Goal: Use online tool/utility: Utilize a website feature to perform a specific function

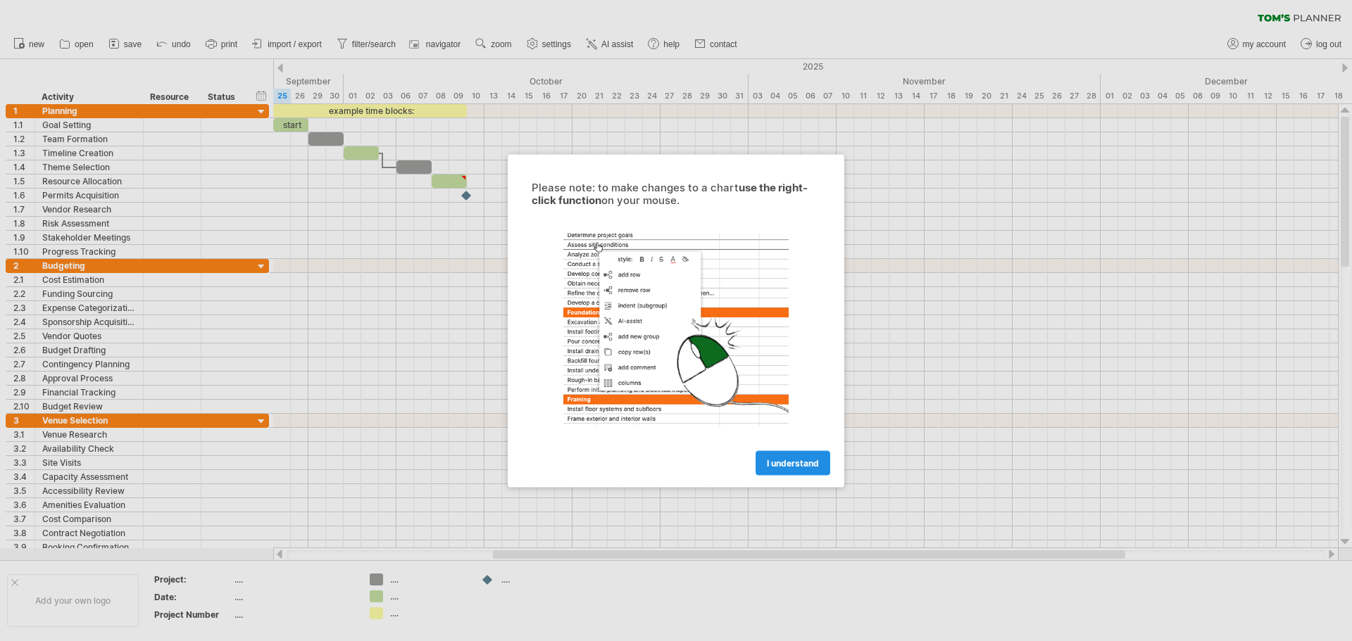
click at [800, 456] on link "I understand" at bounding box center [792, 463] width 75 height 25
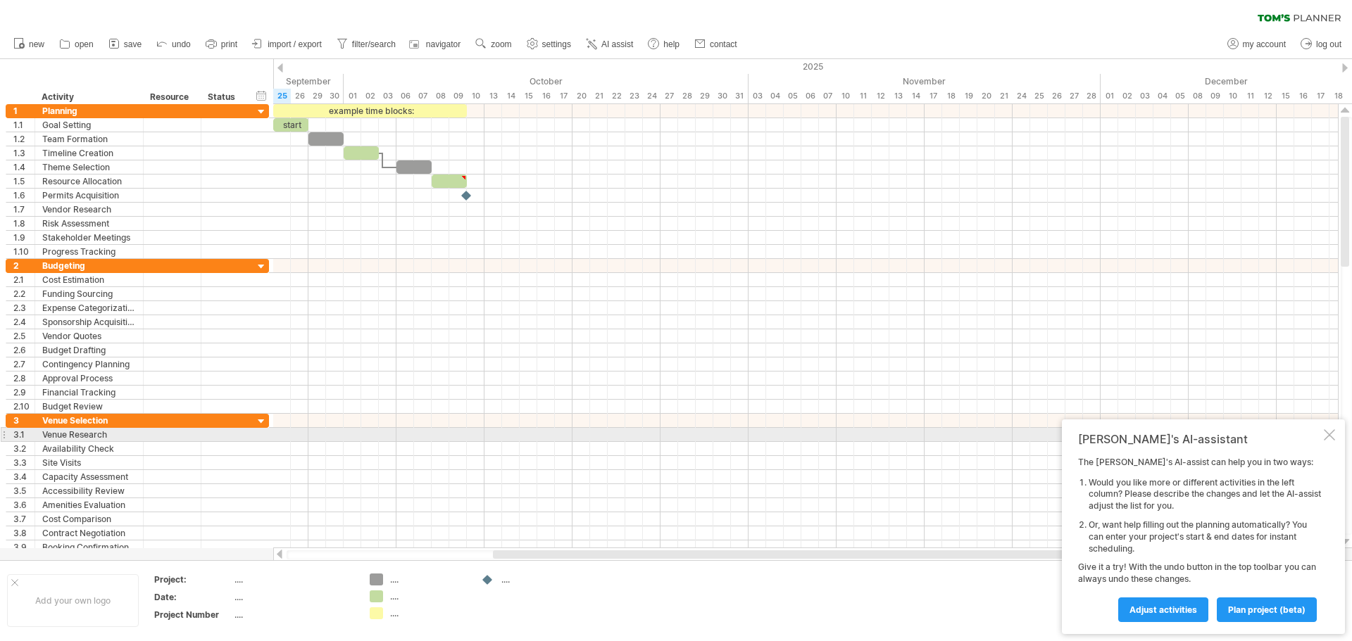
click at [1328, 433] on div at bounding box center [1328, 434] width 11 height 11
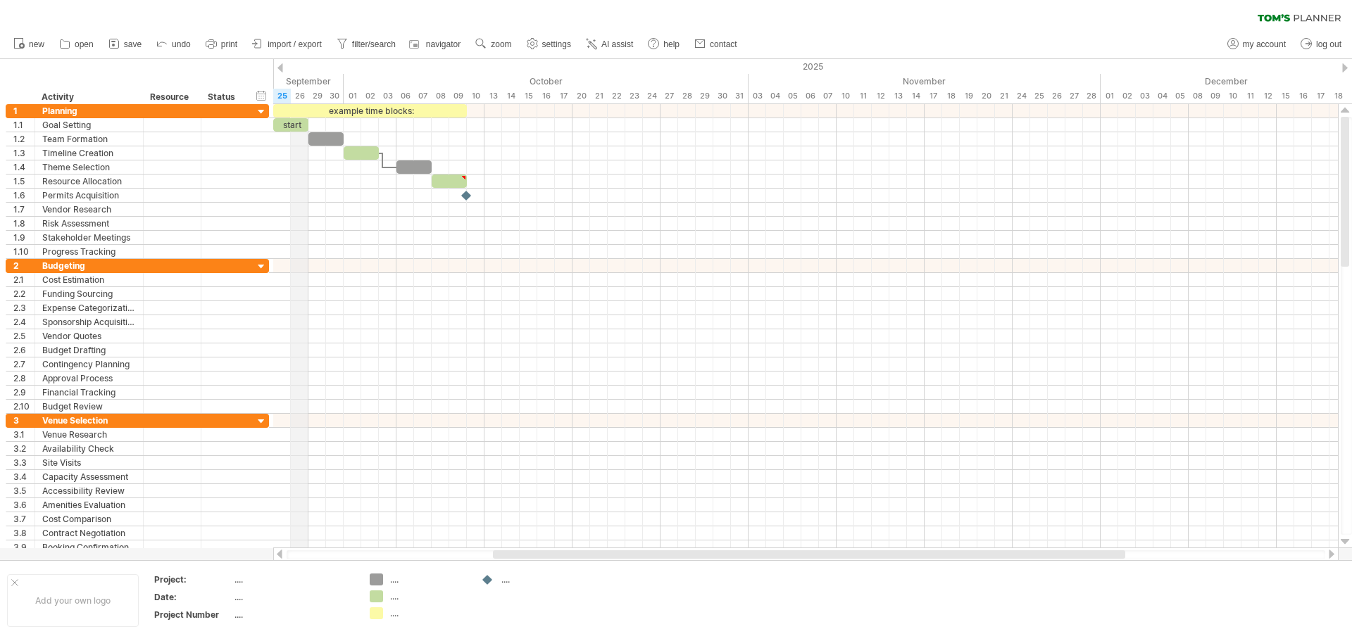
click at [300, 77] on div "September" at bounding box center [149, 81] width 387 height 15
click at [278, 94] on div "25" at bounding box center [282, 96] width 18 height 15
click at [280, 95] on div "25" at bounding box center [282, 96] width 18 height 15
click at [260, 97] on div "hide start/end/duration show start/end/duration" at bounding box center [261, 95] width 13 height 15
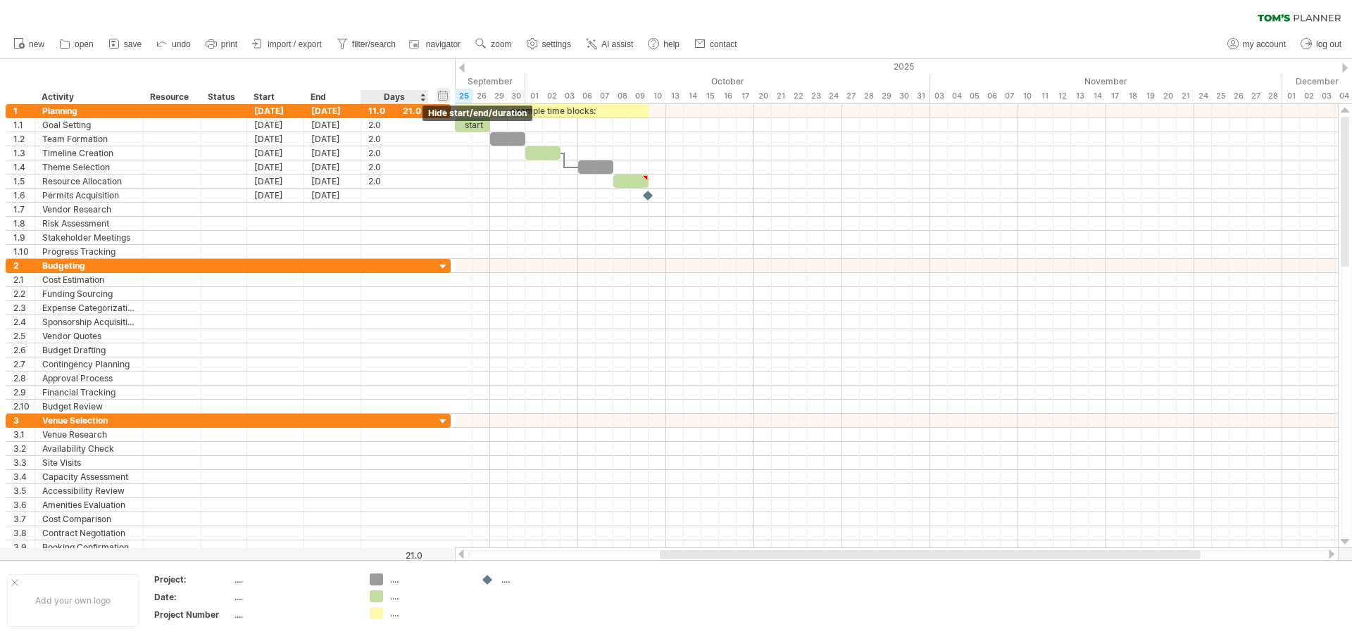
click at [438, 94] on div "hide start/end/duration show start/end/duration" at bounding box center [442, 95] width 13 height 15
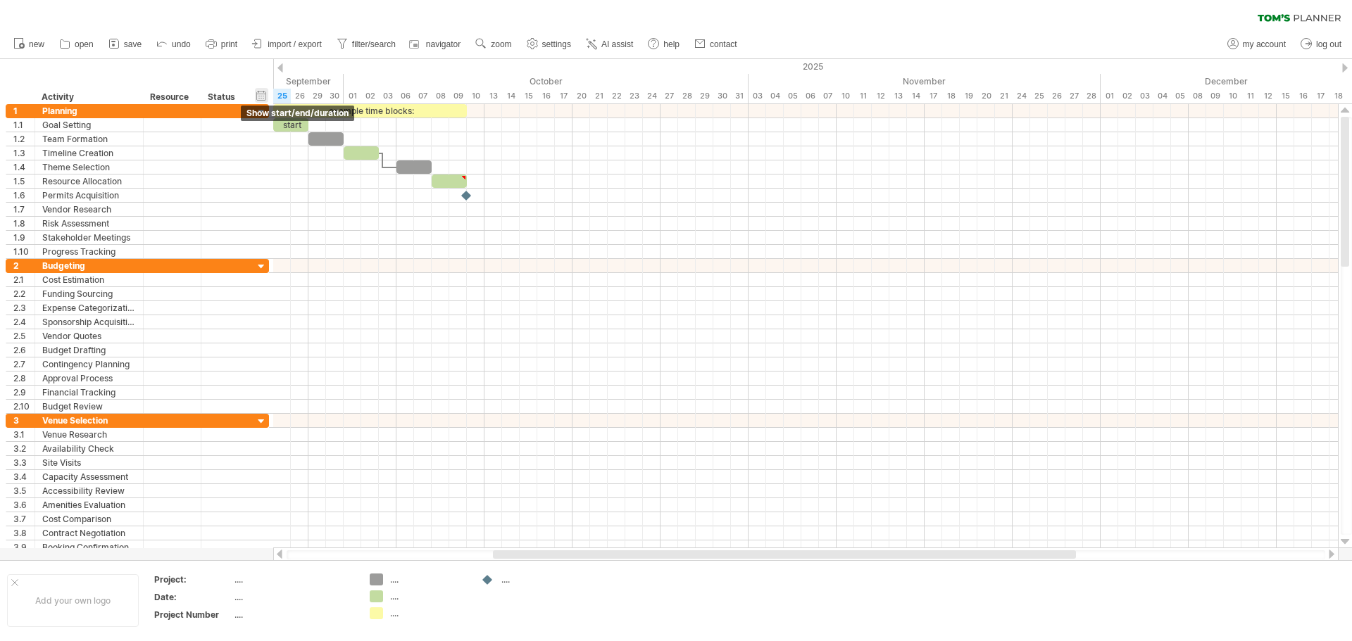
click at [257, 94] on div "hide start/end/duration show start/end/duration" at bounding box center [261, 95] width 13 height 15
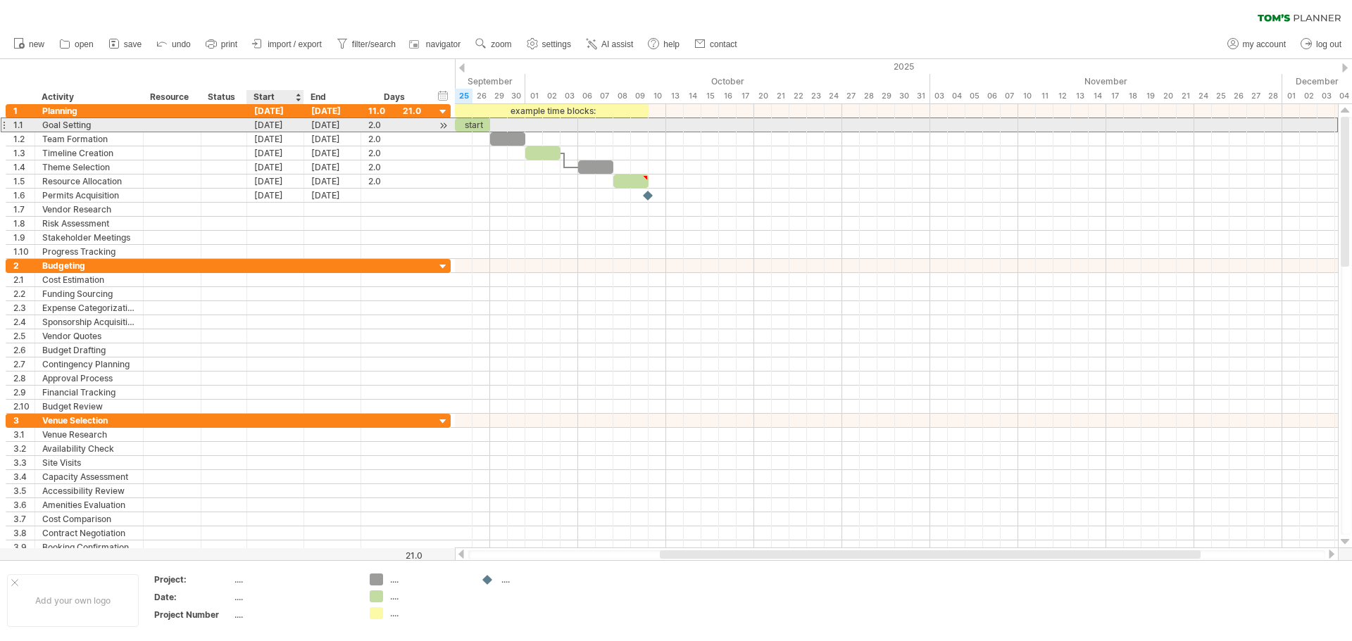
click at [277, 129] on div "[DATE]" at bounding box center [275, 124] width 57 height 13
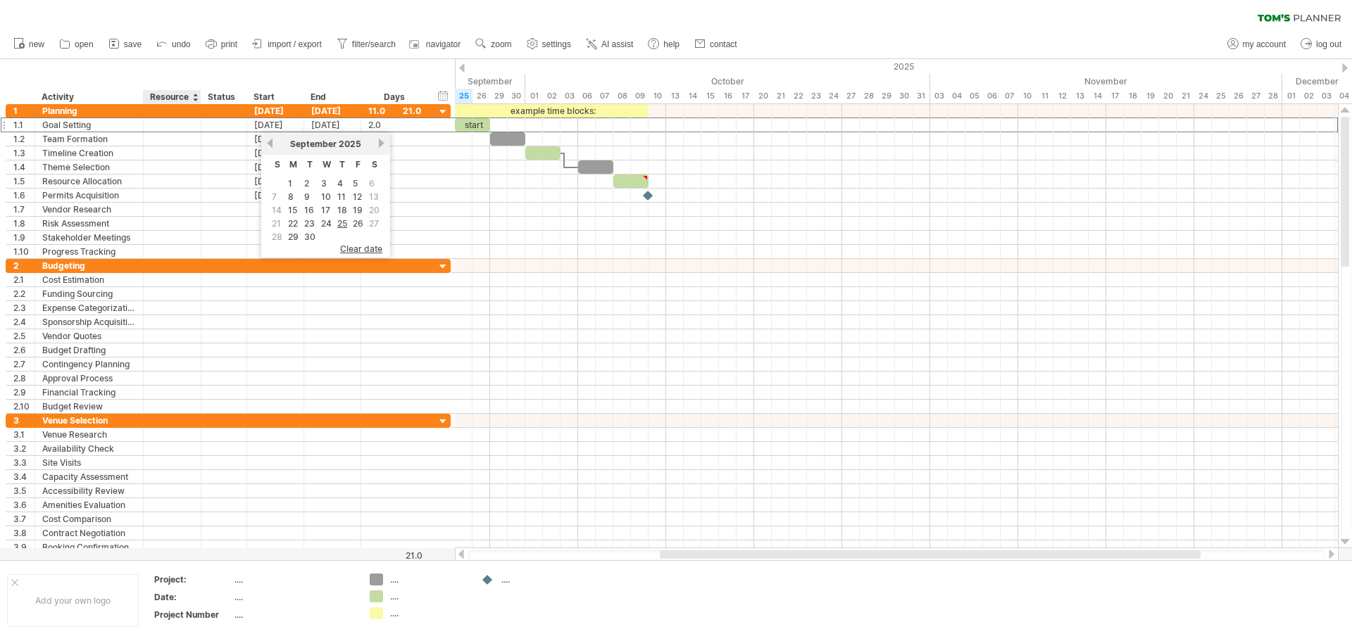
click at [183, 71] on div "hide start/end/duration show start/end/duration ******** Activity ******** Reso…" at bounding box center [227, 81] width 455 height 45
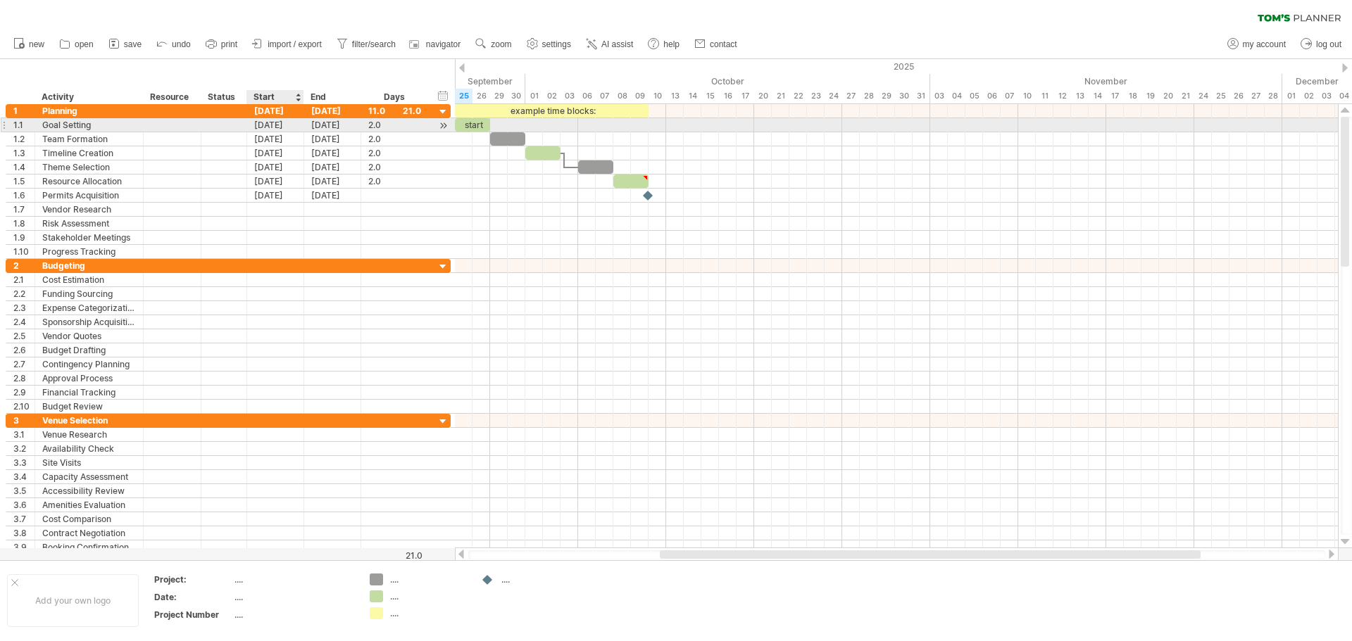
click at [277, 122] on div "[DATE]" at bounding box center [275, 124] width 57 height 13
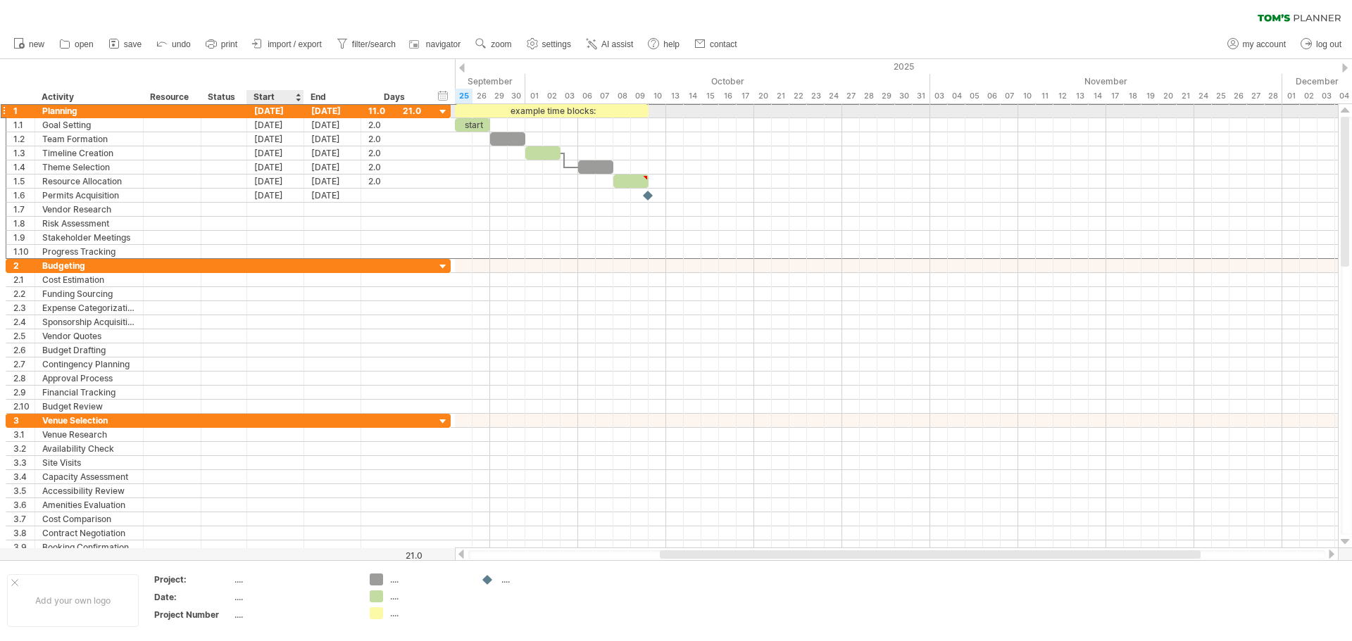
click at [280, 111] on div "[DATE]" at bounding box center [275, 110] width 57 height 13
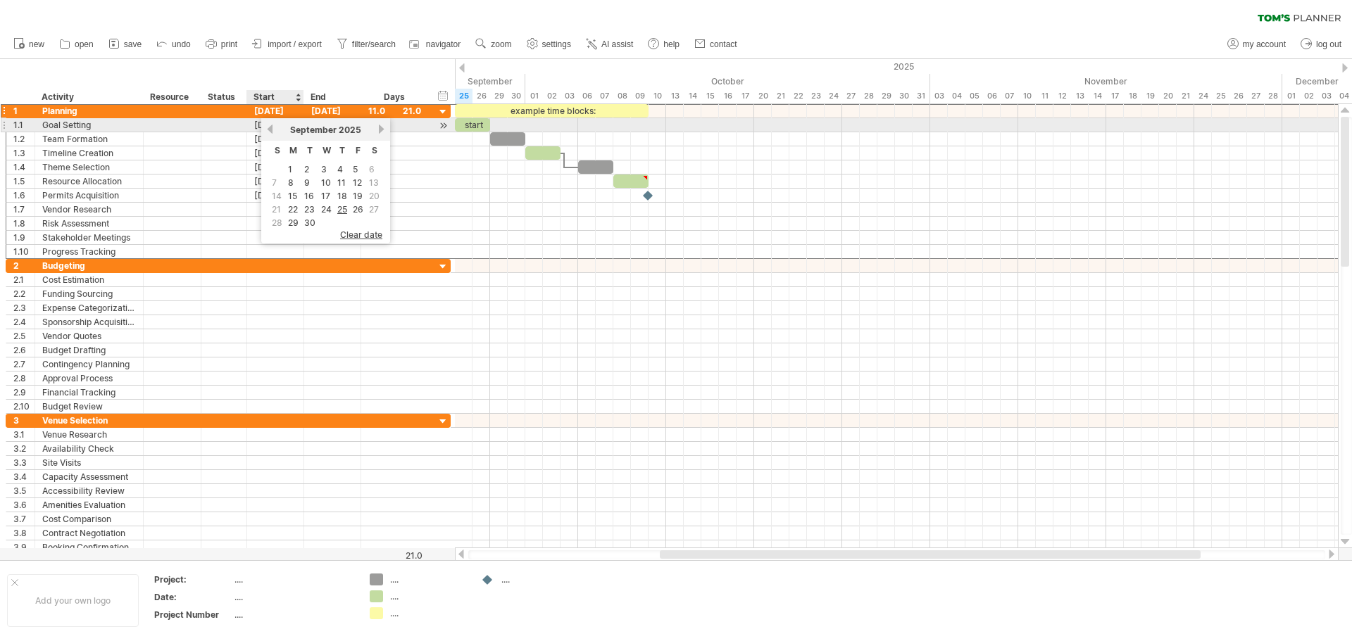
click at [272, 129] on link "previous" at bounding box center [270, 129] width 11 height 11
click at [269, 128] on link "previous" at bounding box center [270, 129] width 11 height 11
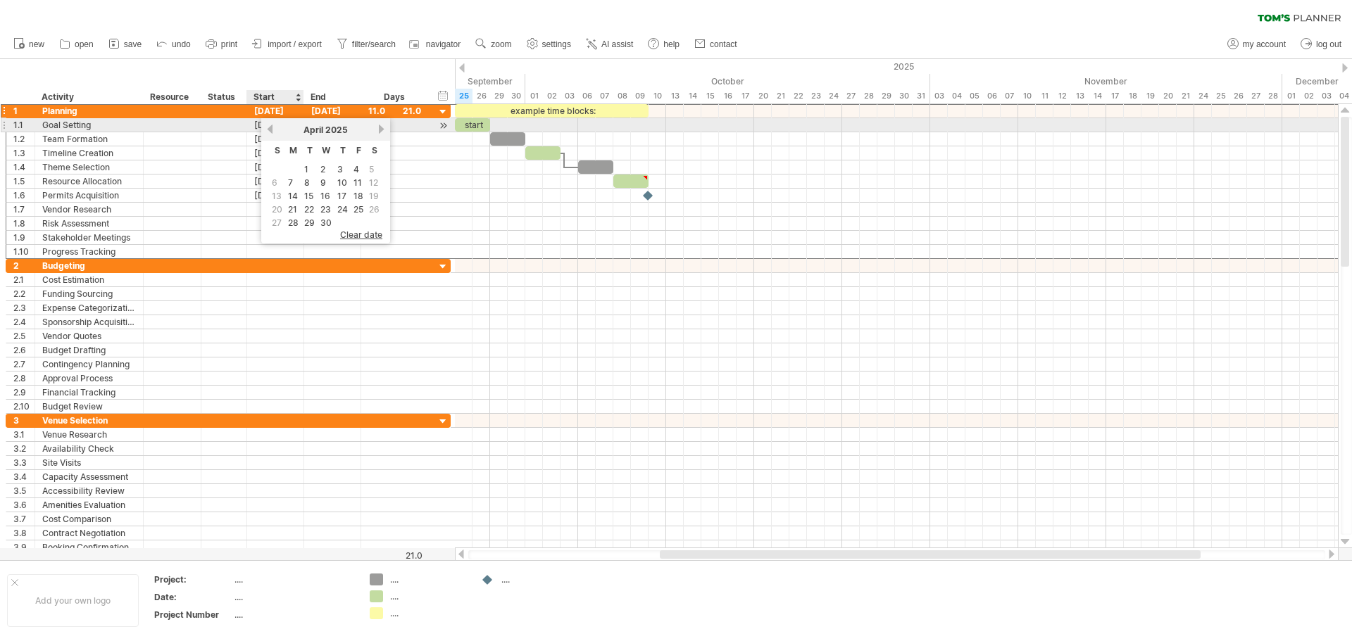
click at [269, 128] on link "previous" at bounding box center [270, 129] width 11 height 11
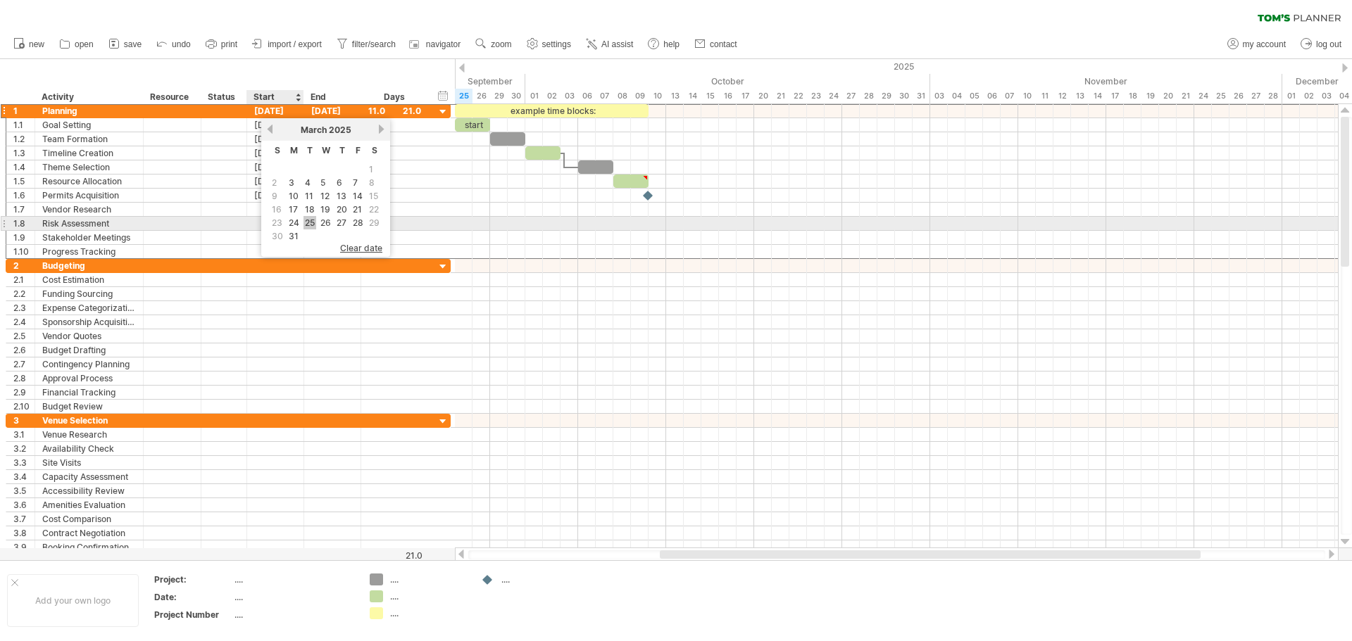
click at [308, 223] on link "25" at bounding box center [309, 222] width 13 height 13
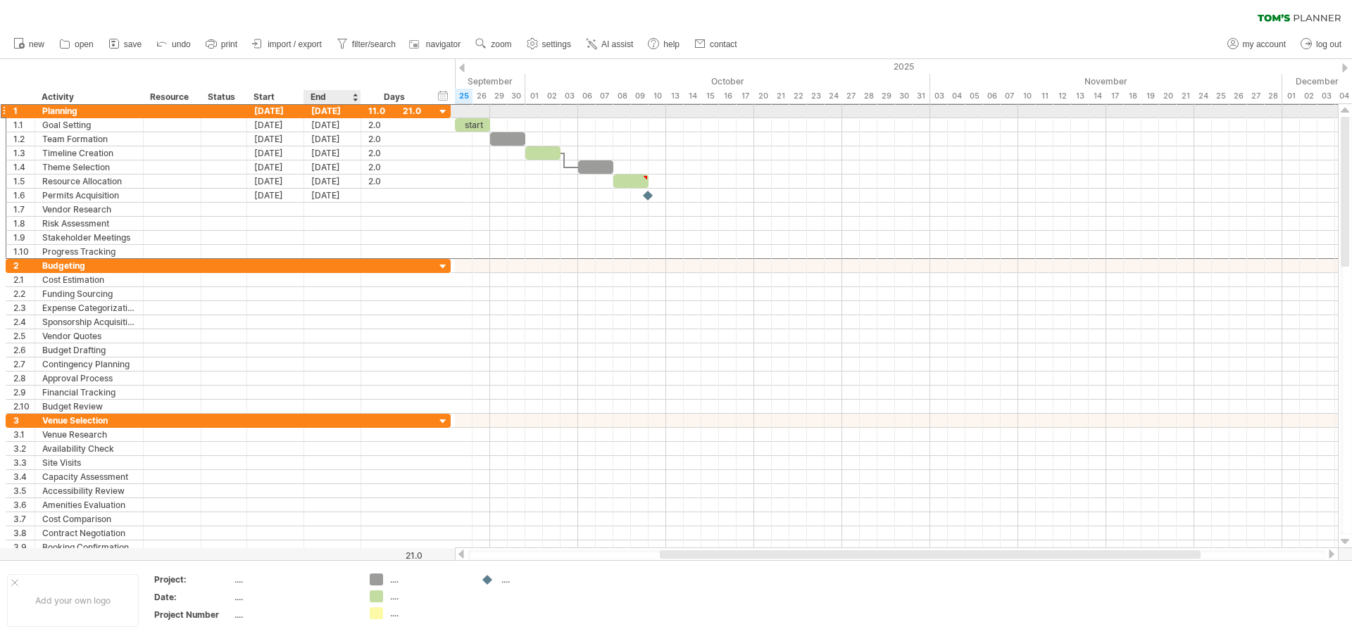
click at [336, 111] on div "[DATE]" at bounding box center [332, 110] width 57 height 13
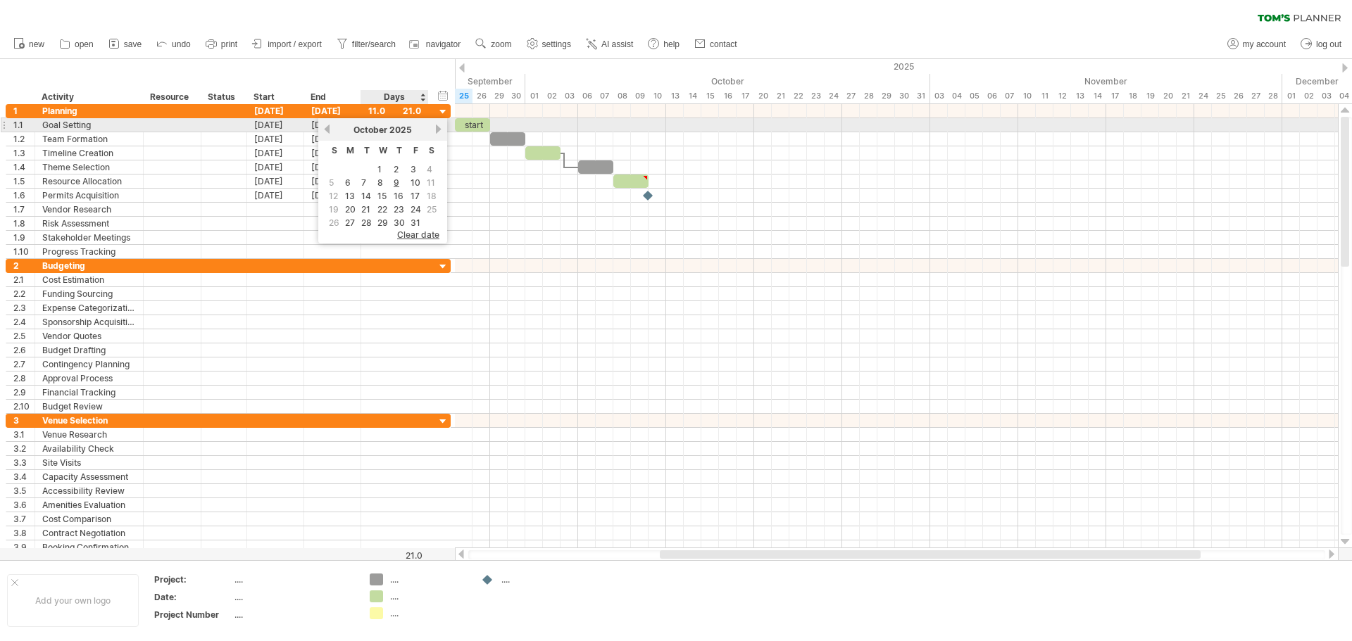
click at [439, 130] on link "next" at bounding box center [438, 129] width 11 height 11
click at [439, 130] on link "next" at bounding box center [437, 129] width 11 height 11
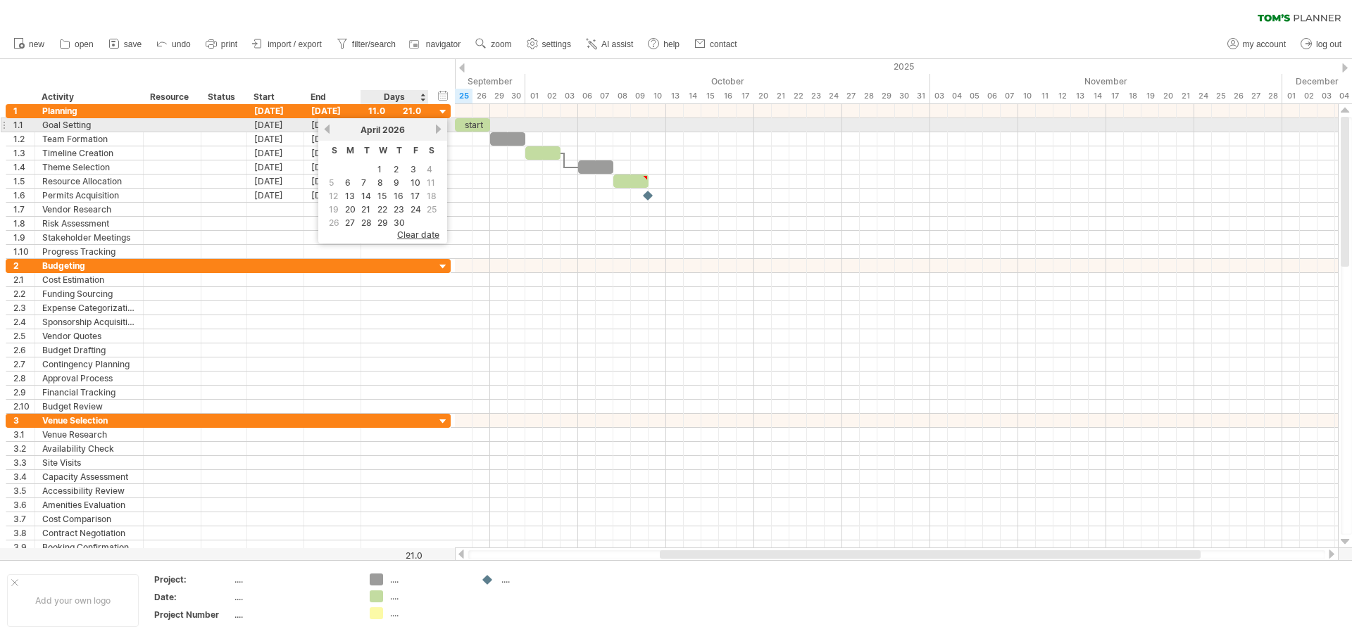
click at [439, 130] on link "next" at bounding box center [438, 129] width 11 height 11
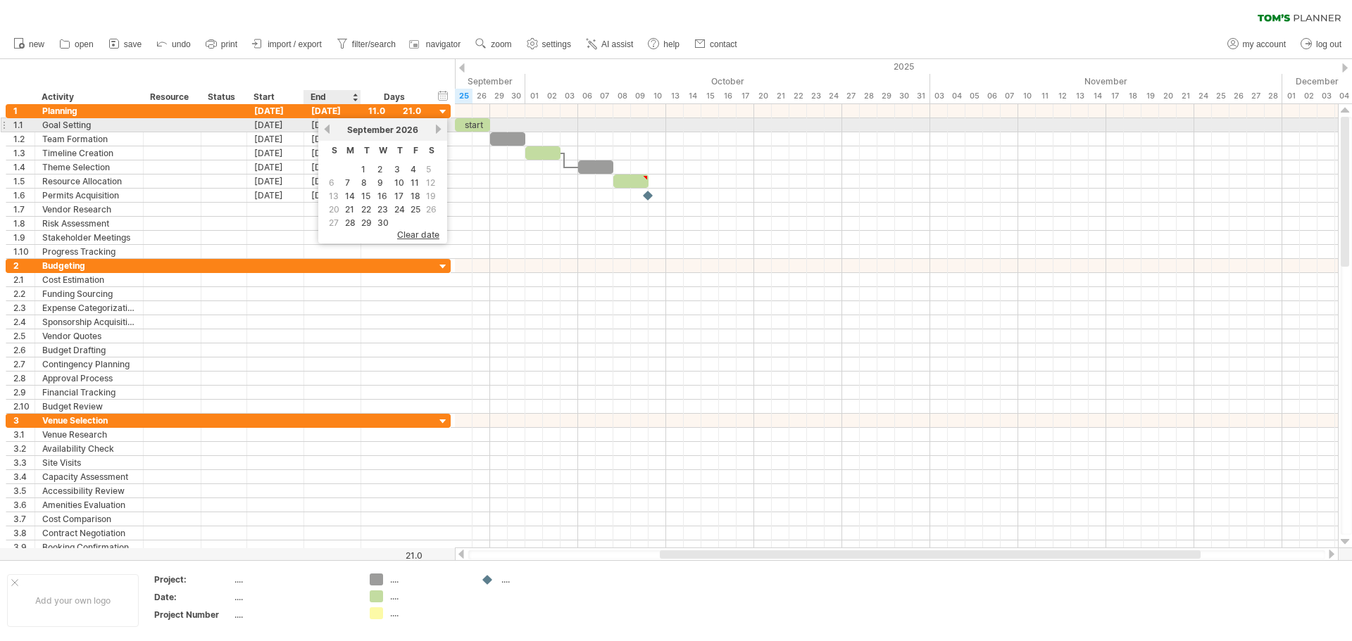
click at [329, 126] on link "previous" at bounding box center [327, 129] width 11 height 11
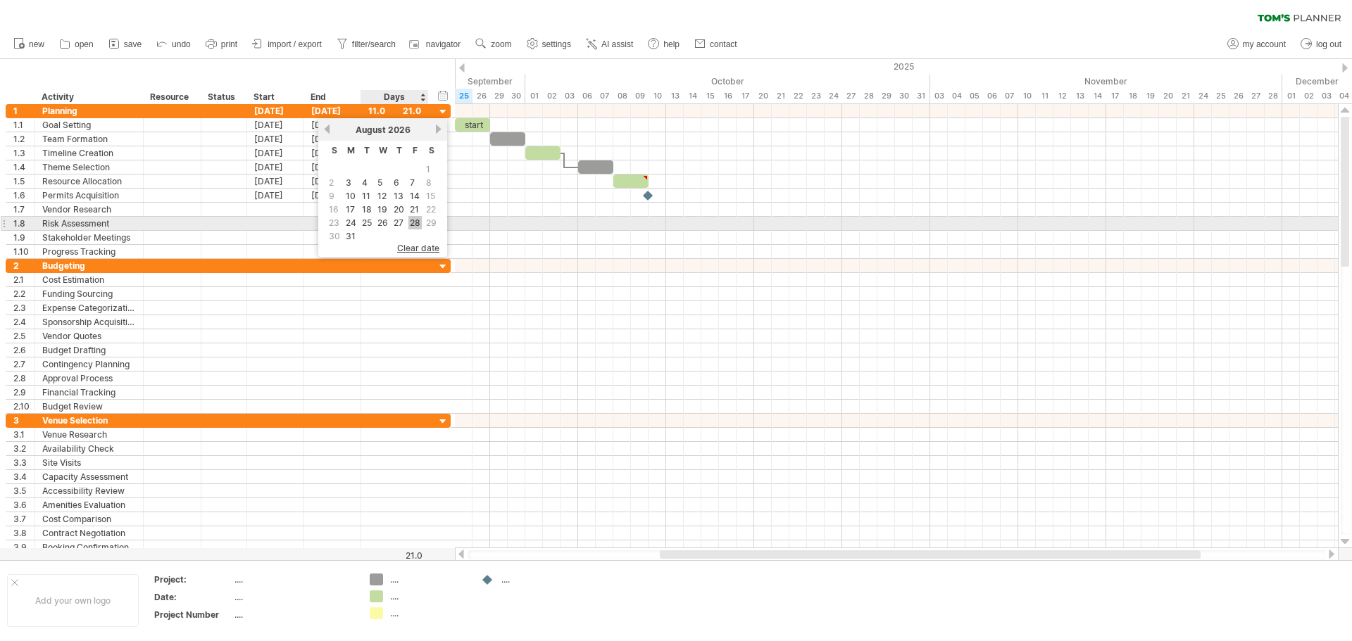
click at [417, 218] on link "28" at bounding box center [414, 222] width 13 height 13
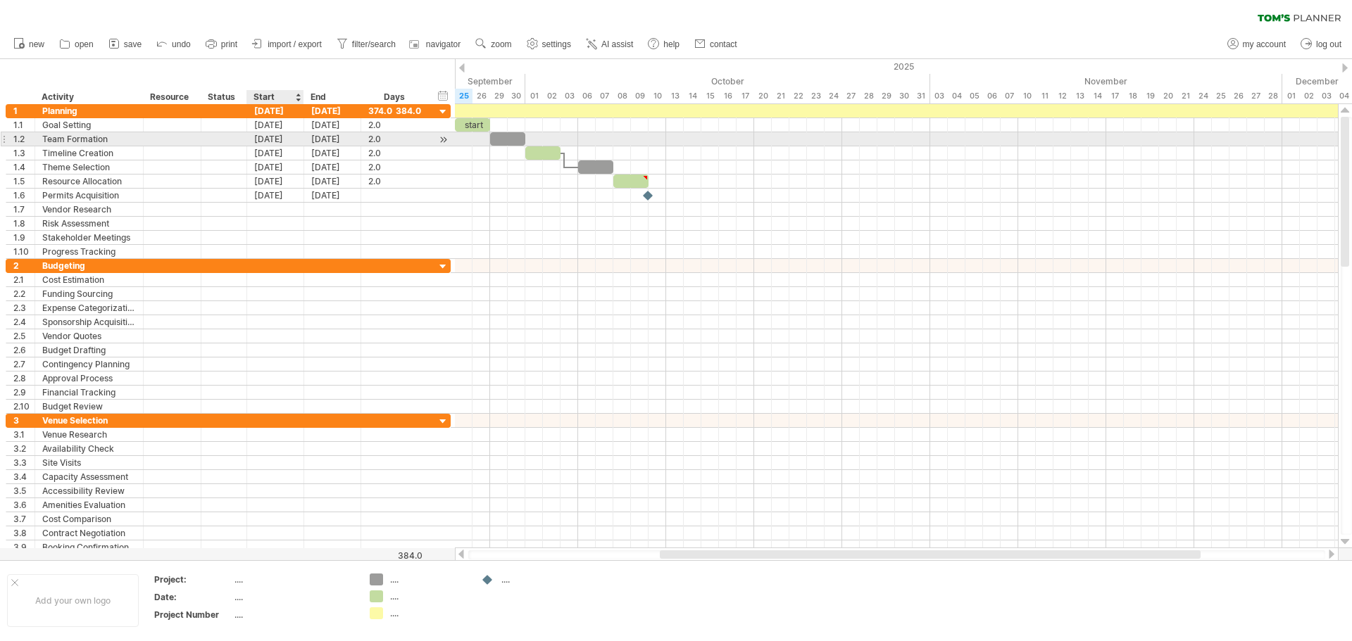
click at [300, 134] on div "[DATE]" at bounding box center [275, 138] width 57 height 13
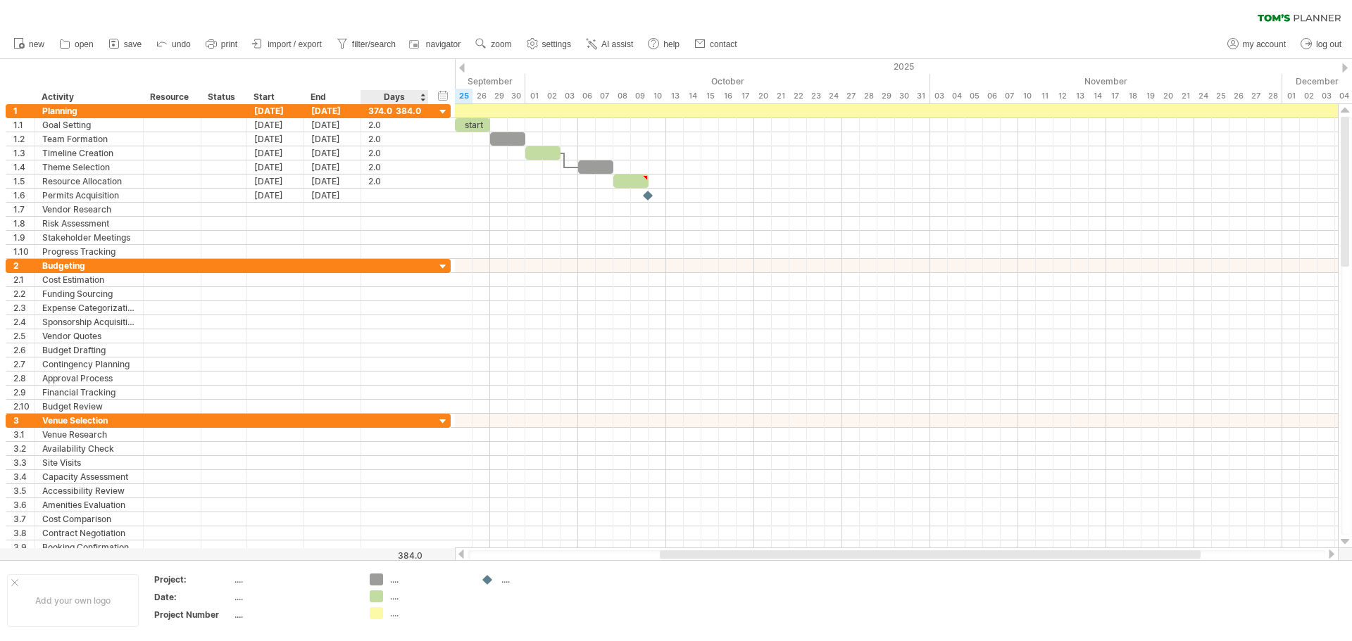
click at [373, 70] on div "hide start/end/duration show start/end/duration ******** Activity ******** Reso…" at bounding box center [227, 81] width 455 height 45
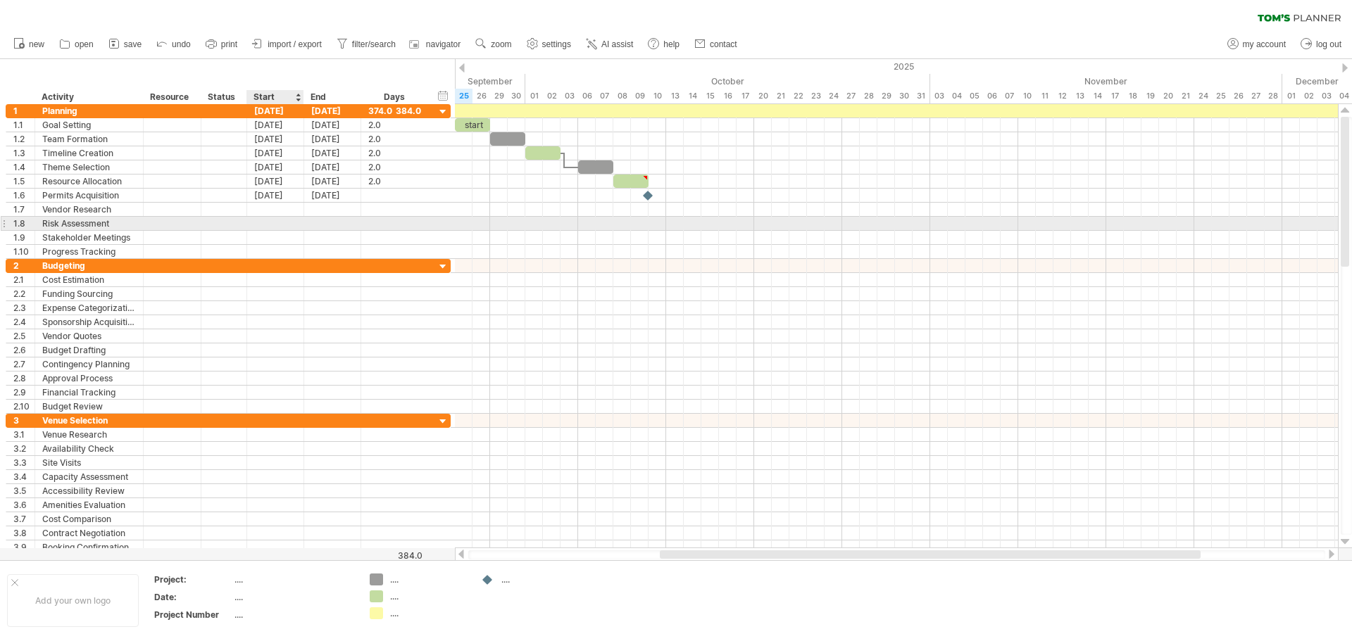
click at [281, 223] on div at bounding box center [275, 223] width 57 height 13
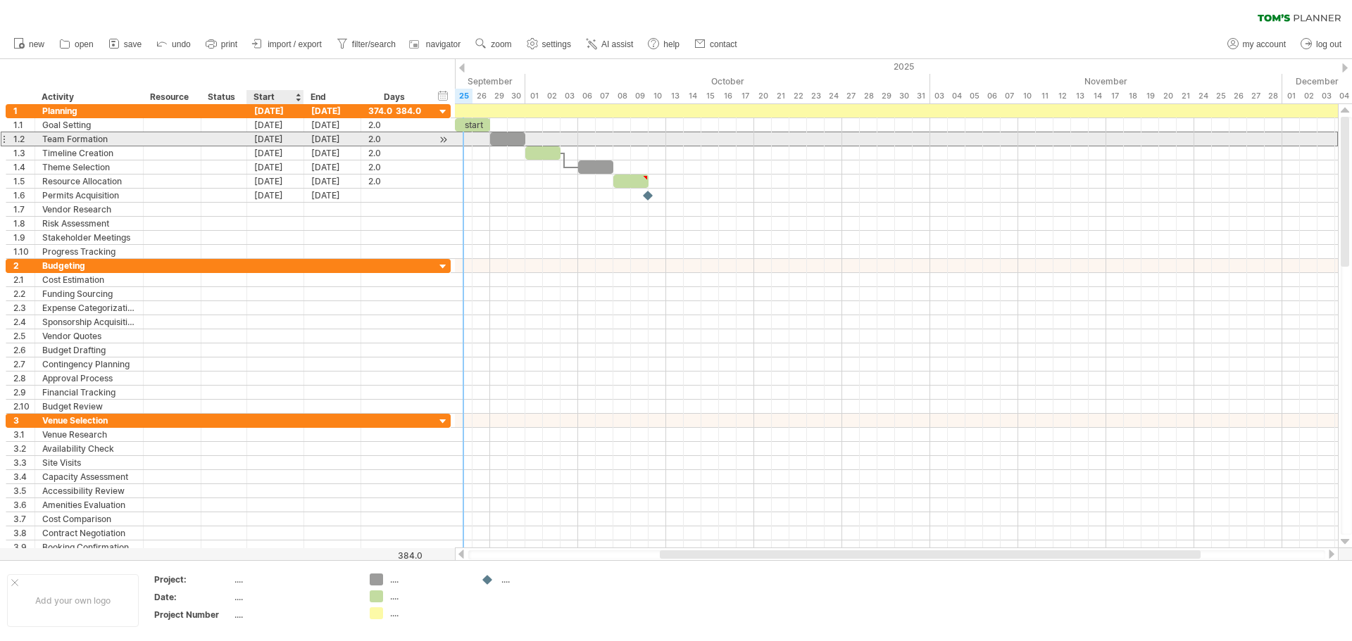
click at [274, 142] on div "[DATE]" at bounding box center [275, 138] width 57 height 13
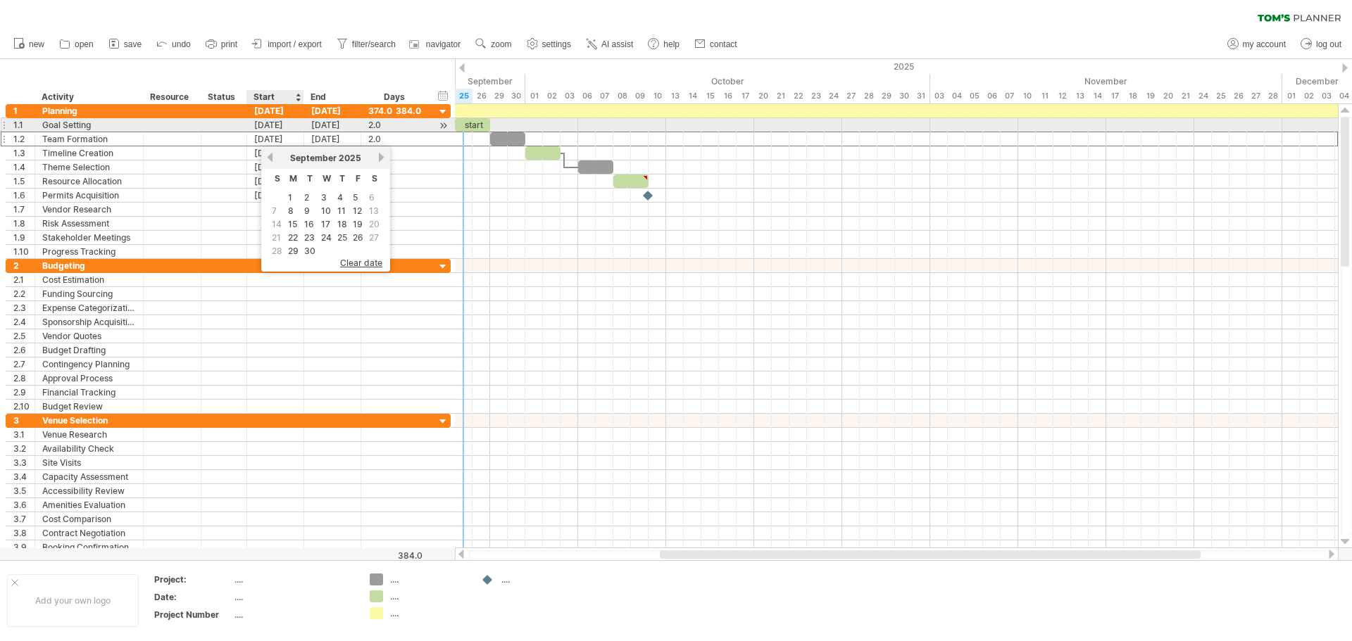
click at [279, 122] on div "[DATE]" at bounding box center [275, 124] width 57 height 13
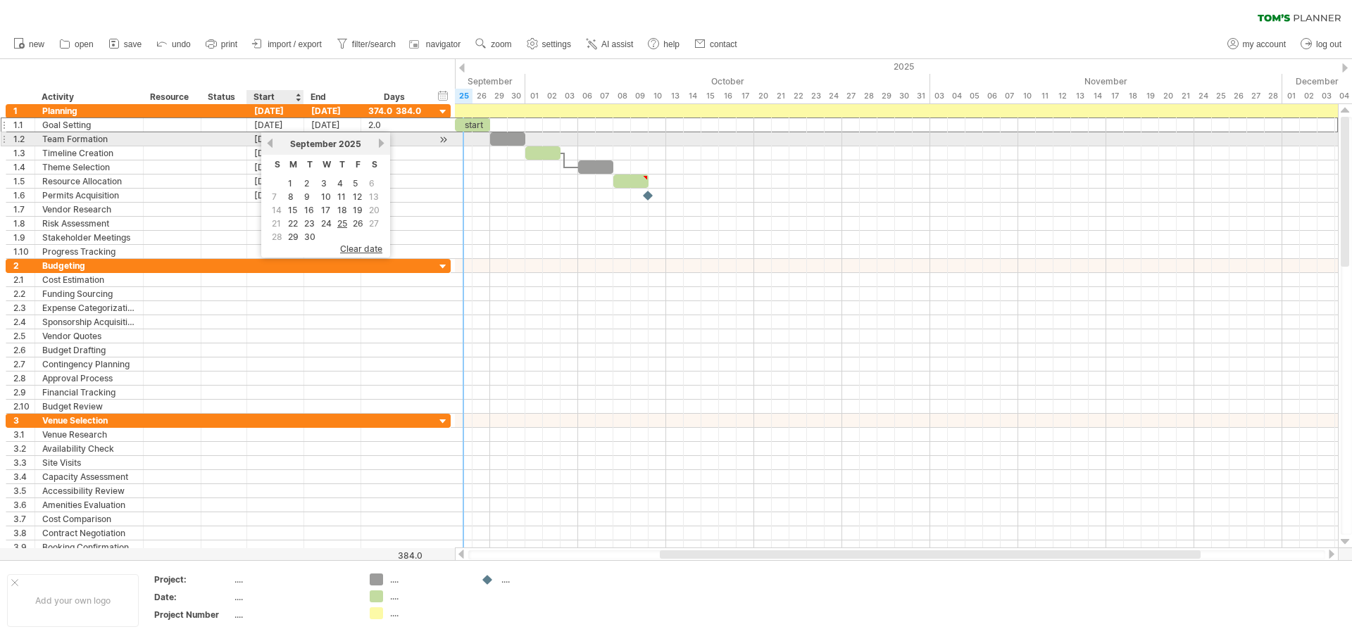
click at [270, 140] on link "previous" at bounding box center [270, 143] width 11 height 11
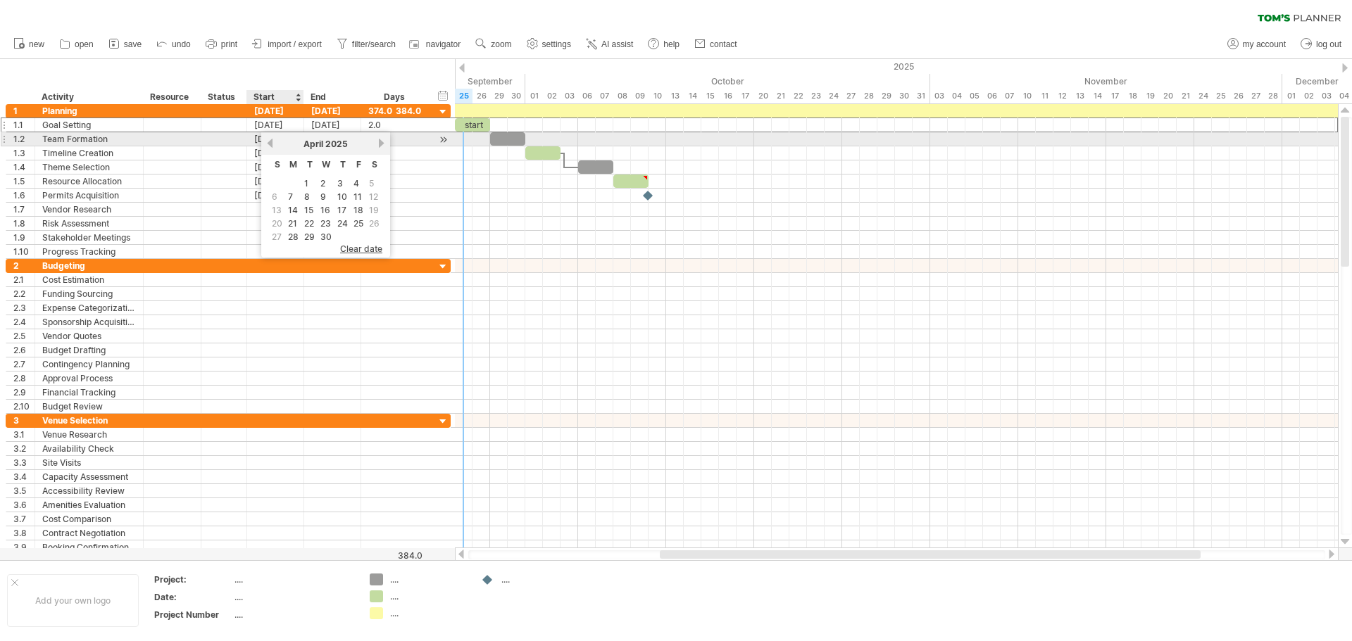
click at [270, 140] on link "previous" at bounding box center [270, 143] width 11 height 11
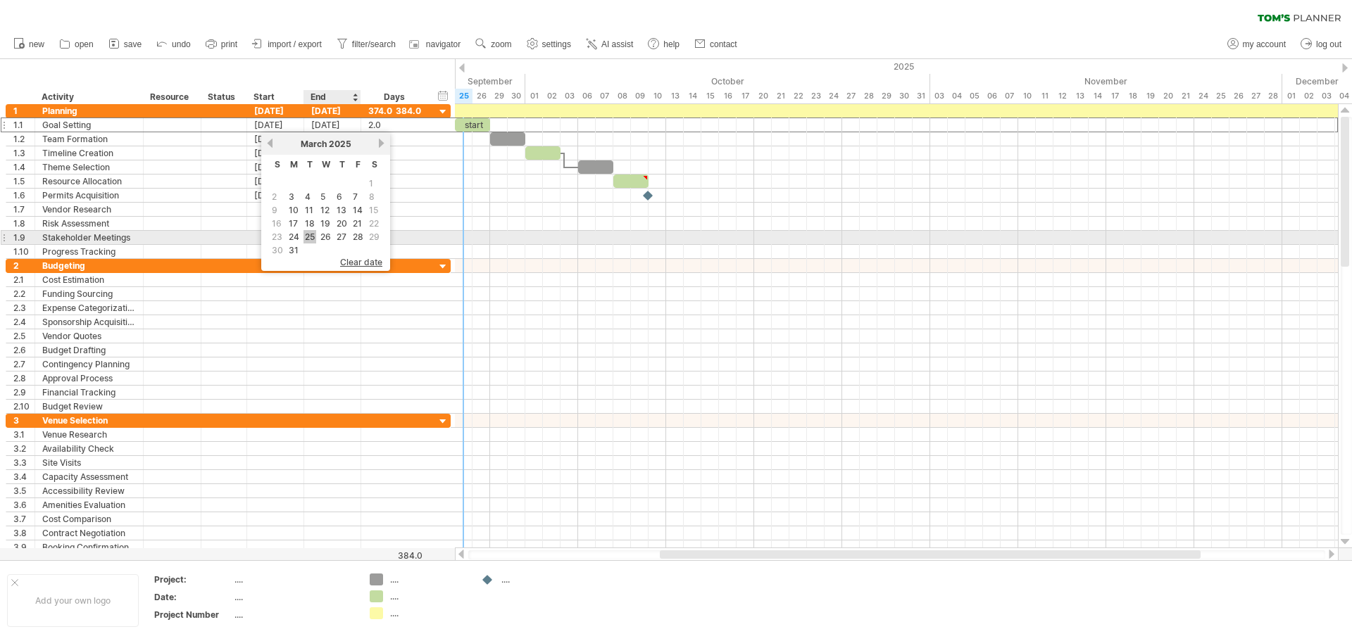
click at [311, 232] on link "25" at bounding box center [309, 236] width 13 height 13
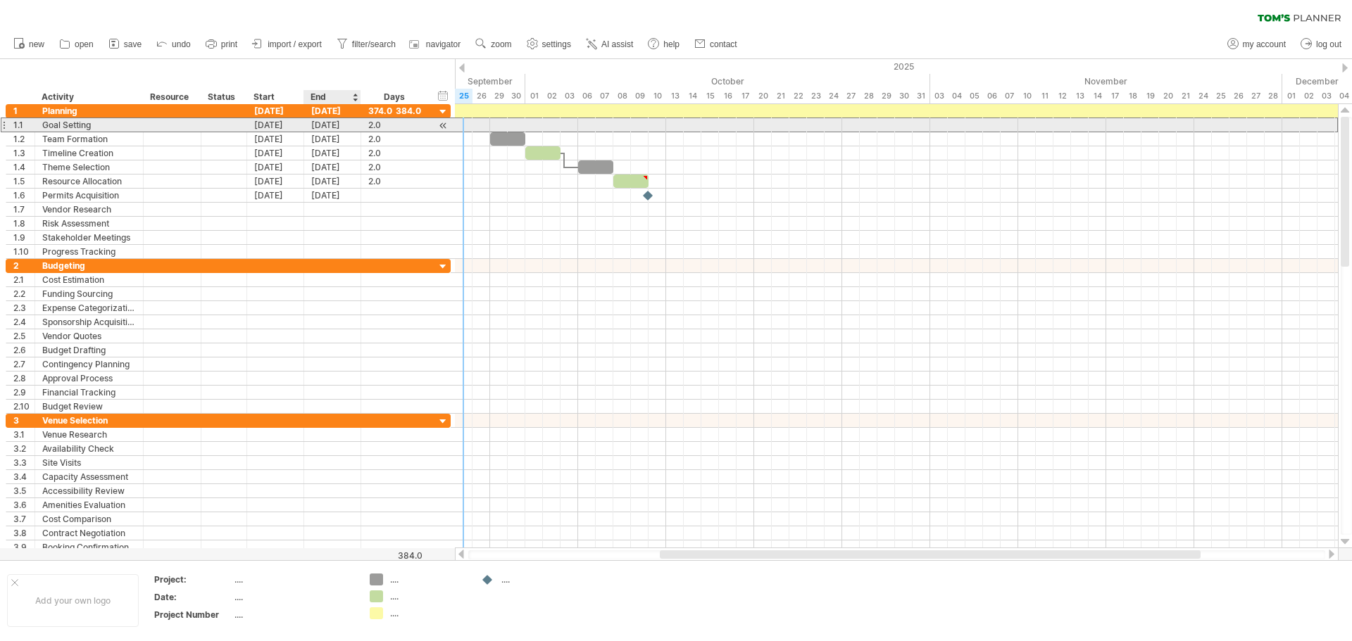
click at [341, 127] on div "[DATE]" at bounding box center [332, 124] width 57 height 13
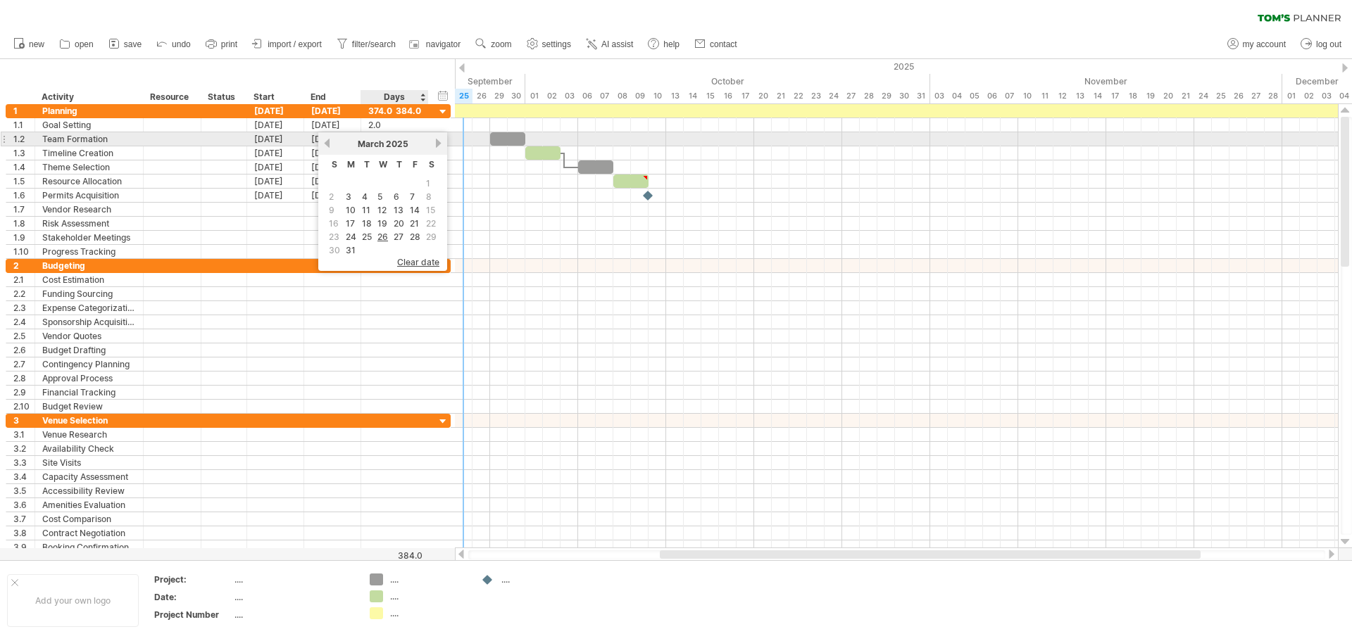
click at [436, 144] on link "next" at bounding box center [438, 143] width 11 height 11
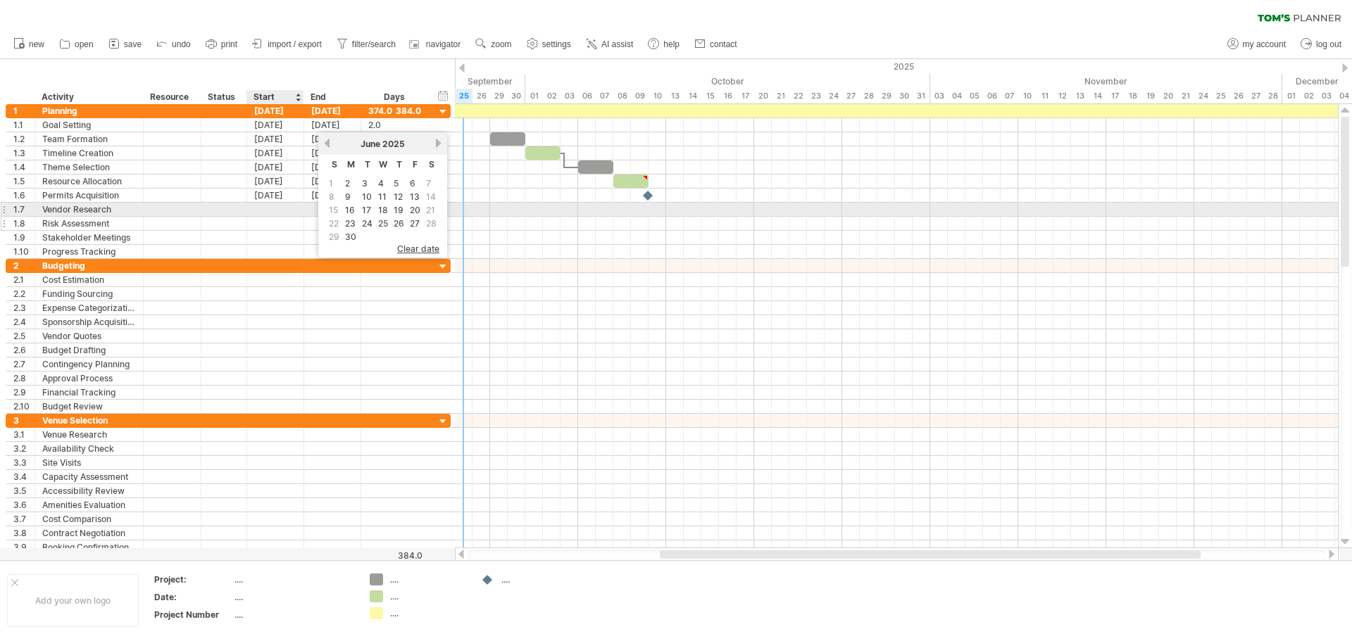
click at [264, 218] on div at bounding box center [275, 223] width 57 height 13
